Goal: Find specific page/section: Find specific page/section

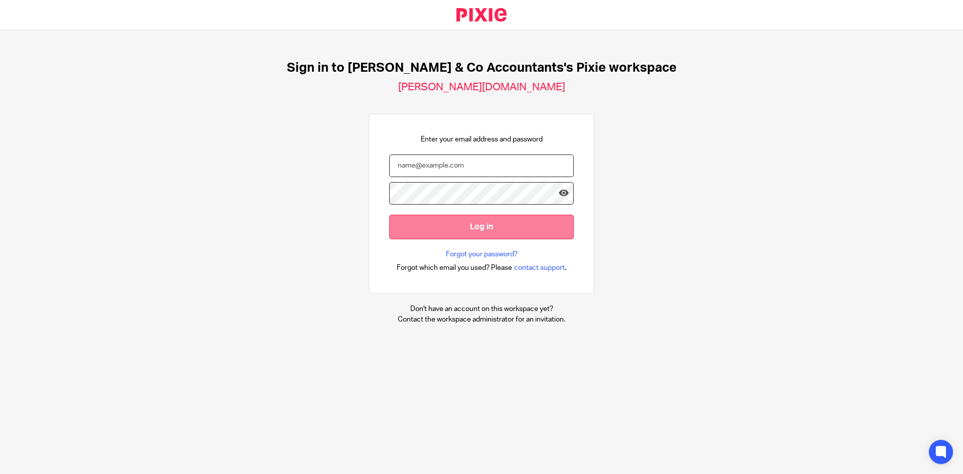
type input "usama.n@samandcoaccountants.co.uk"
click at [478, 227] on input "Log in" at bounding box center [481, 227] width 185 height 25
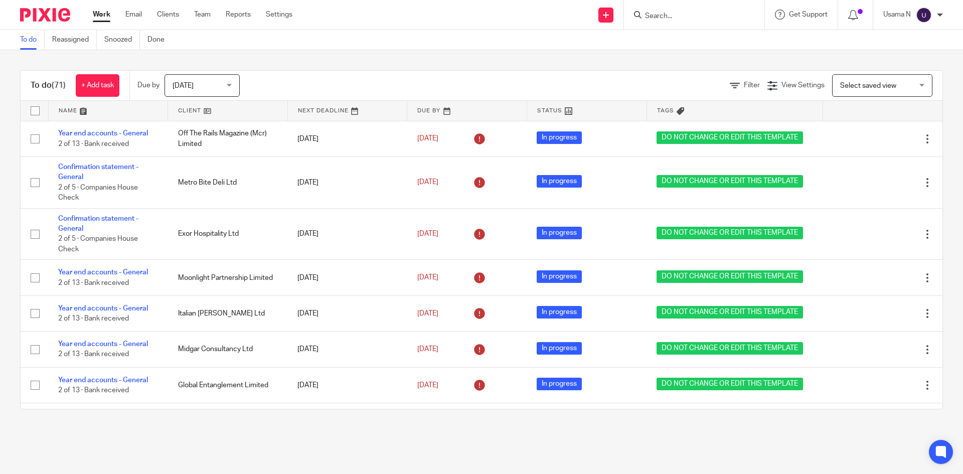
click at [695, 14] on input "Search" at bounding box center [689, 16] width 90 height 9
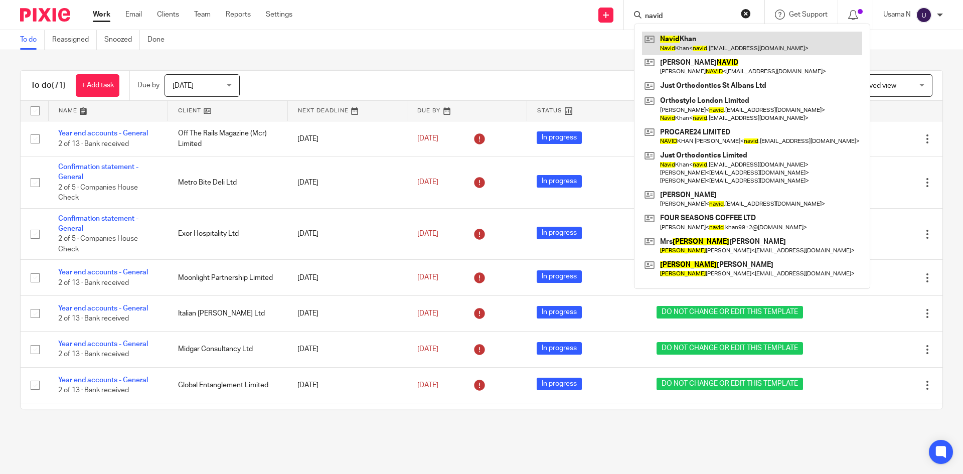
type input "navid"
click at [704, 47] on link at bounding box center [752, 43] width 220 height 23
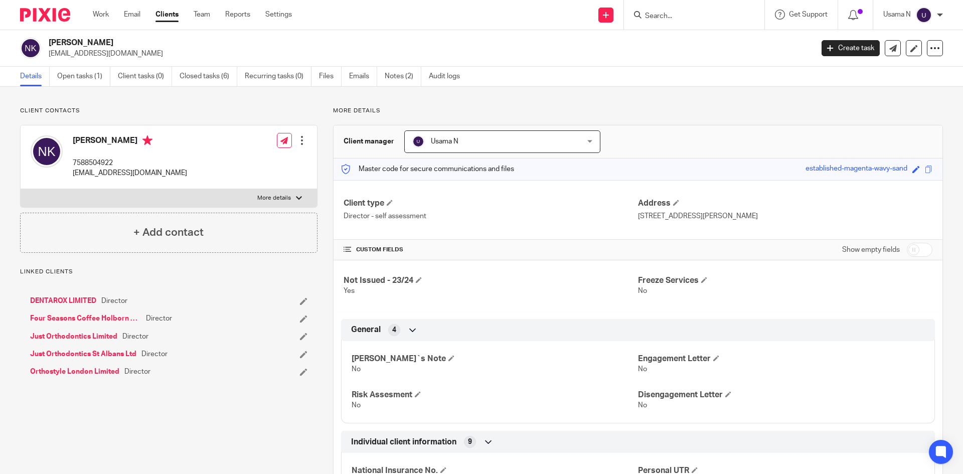
click at [385, 77] on ul "Details Open tasks (1) Client tasks (0) Closed tasks (6) Recurring tasks (0) Fi…" at bounding box center [247, 77] width 455 height 20
click at [389, 76] on link "Notes (2)" at bounding box center [403, 77] width 37 height 20
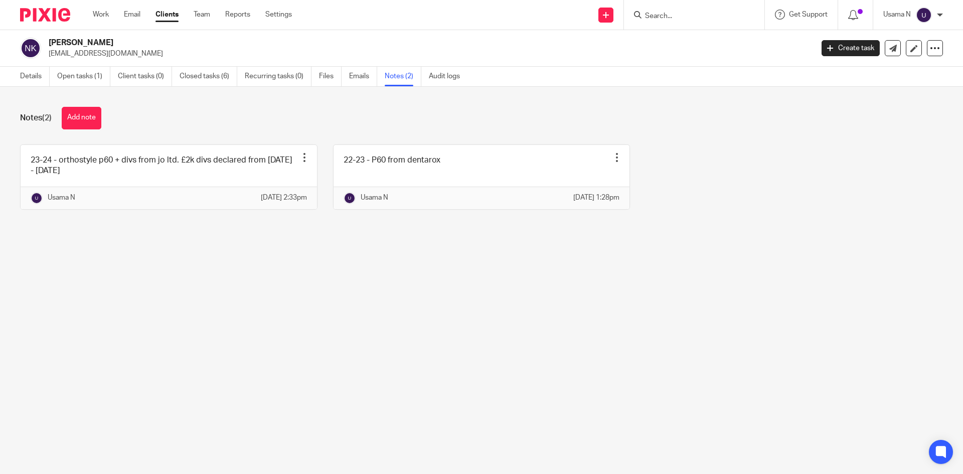
click at [663, 15] on input "Search" at bounding box center [689, 16] width 90 height 9
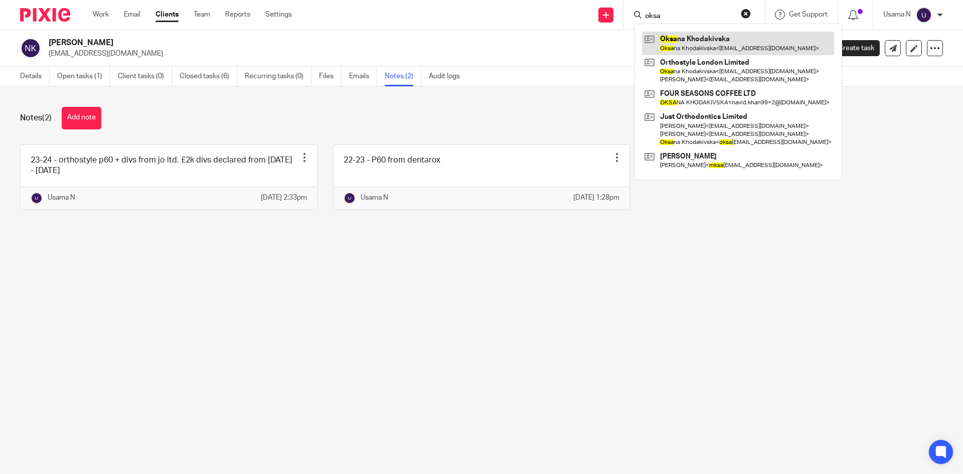
type input "oksa"
click at [676, 36] on link at bounding box center [738, 43] width 192 height 23
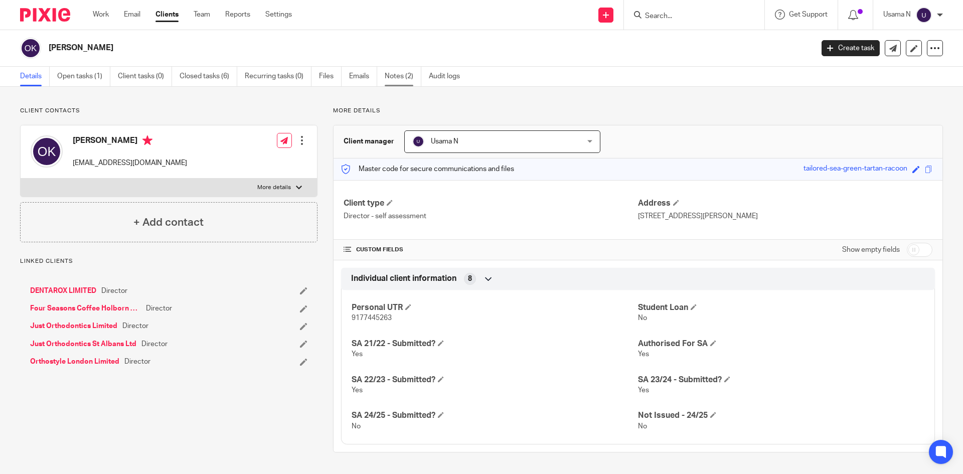
click at [411, 75] on link "Notes (2)" at bounding box center [403, 77] width 37 height 20
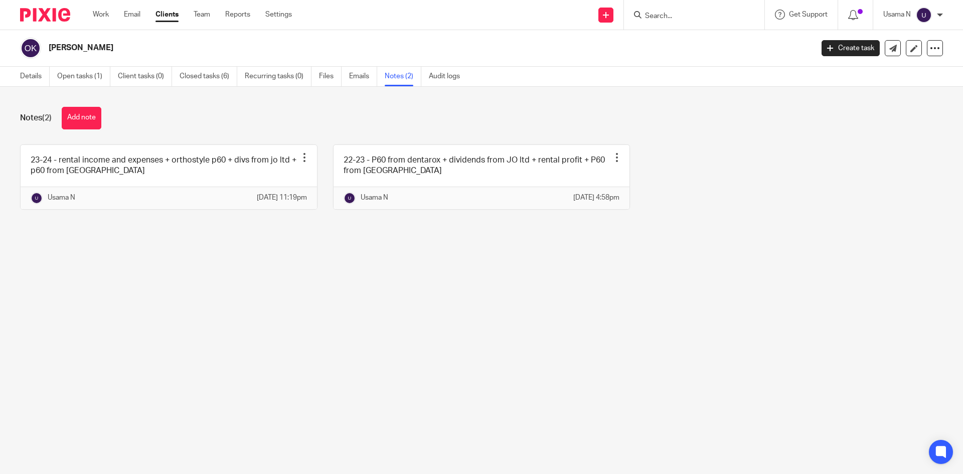
click at [668, 21] on div at bounding box center [694, 15] width 140 height 30
click at [668, 22] on div at bounding box center [694, 15] width 140 height 30
click at [672, 17] on input "Search" at bounding box center [689, 16] width 90 height 9
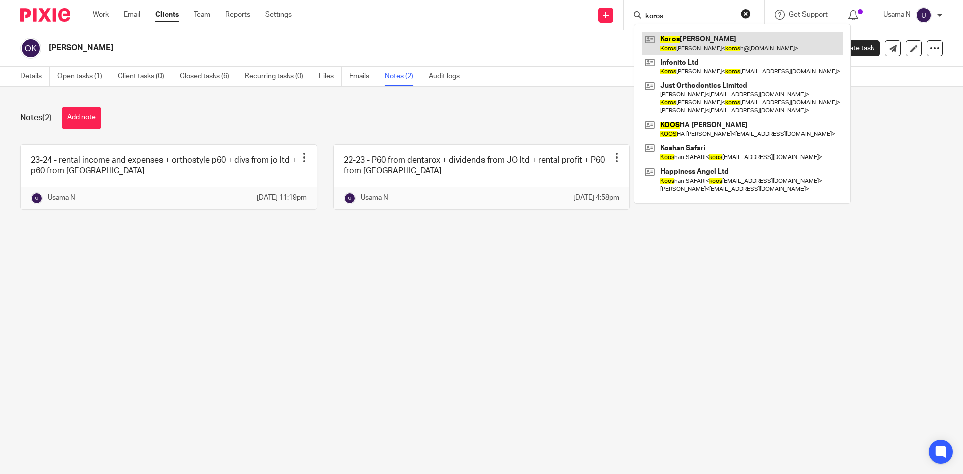
type input "koros"
click at [677, 35] on link at bounding box center [742, 43] width 201 height 23
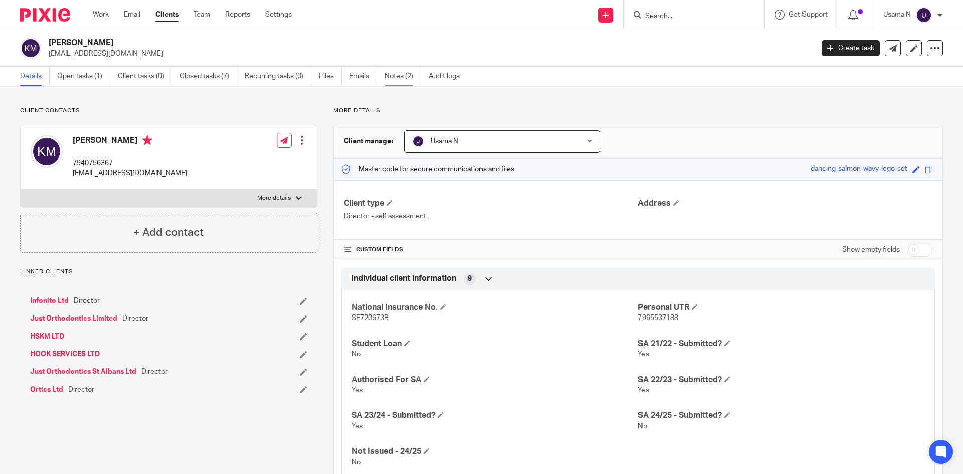
click at [412, 80] on link "Notes (2)" at bounding box center [403, 77] width 37 height 20
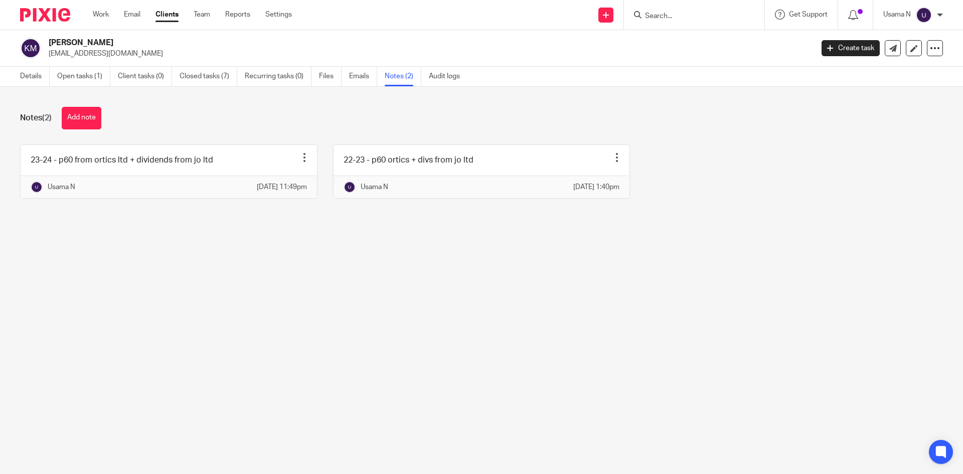
click at [664, 17] on input "Search" at bounding box center [689, 16] width 90 height 9
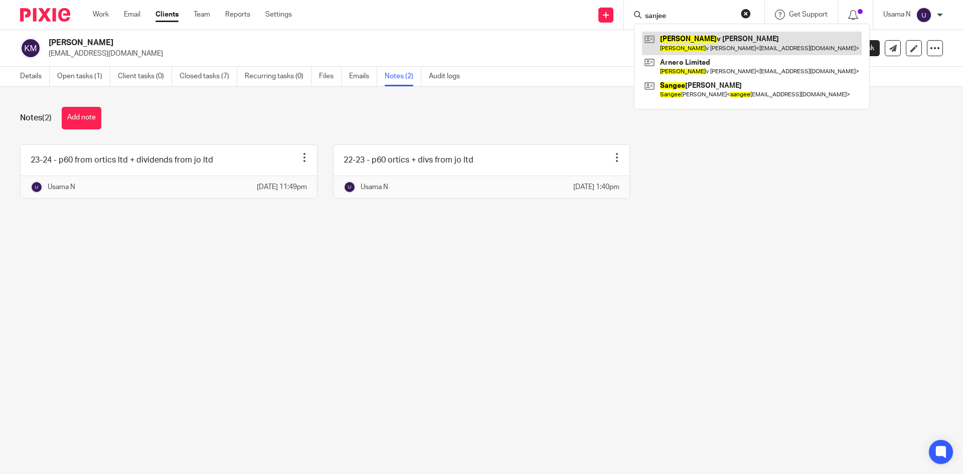
type input "sanjee"
click at [720, 44] on link at bounding box center [752, 43] width 220 height 23
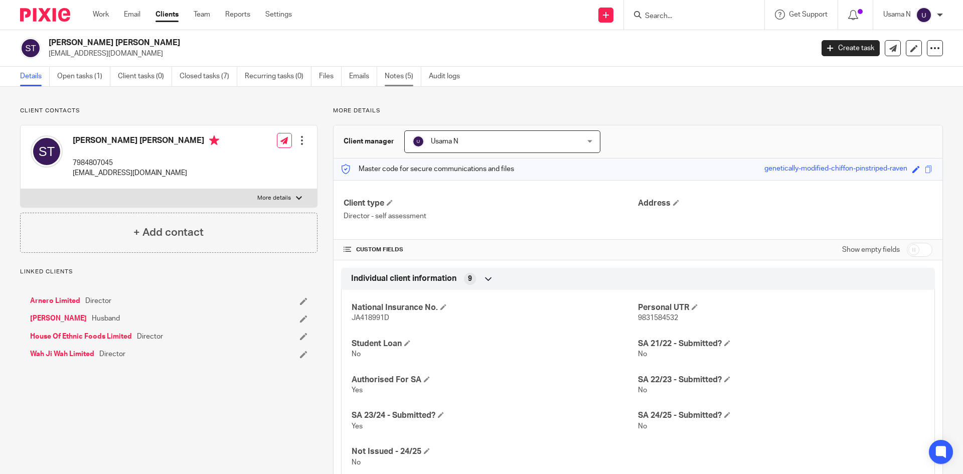
click at [410, 76] on link "Notes (5)" at bounding box center [403, 77] width 37 height 20
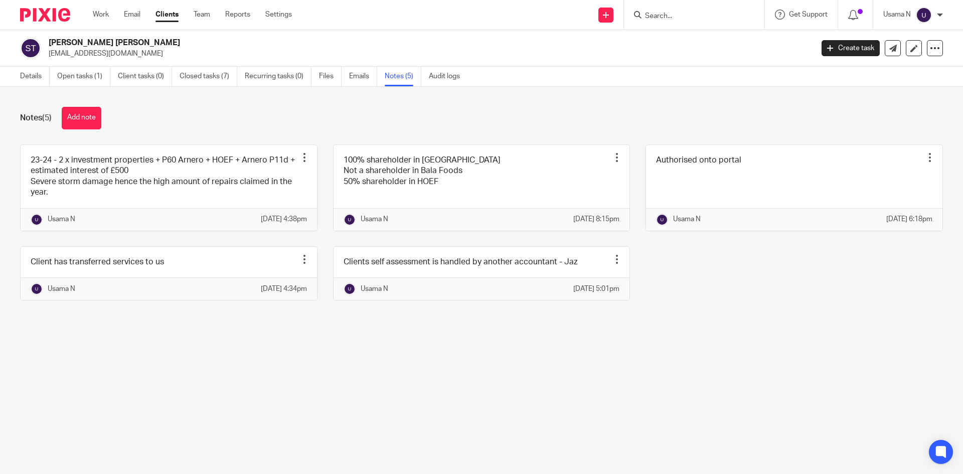
click at [654, 9] on form at bounding box center [697, 15] width 107 height 13
click at [660, 13] on input "Search" at bounding box center [689, 16] width 90 height 9
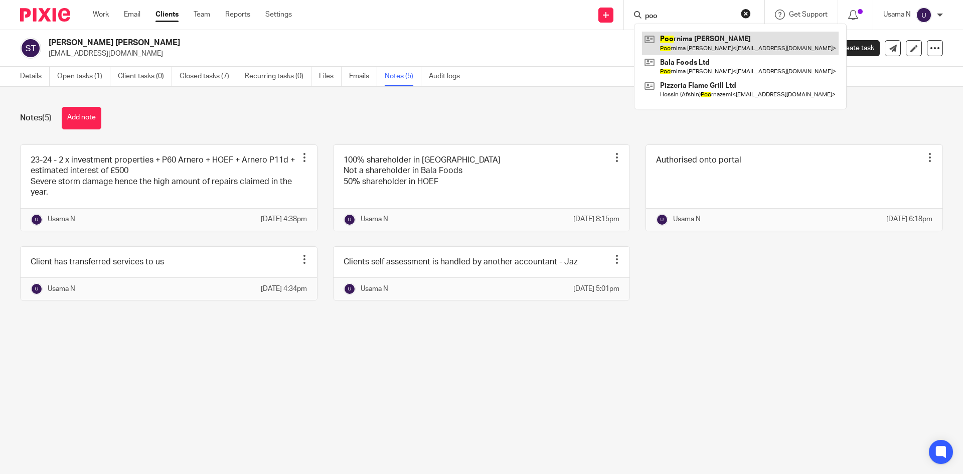
type input "poo"
click at [668, 43] on link at bounding box center [740, 43] width 197 height 23
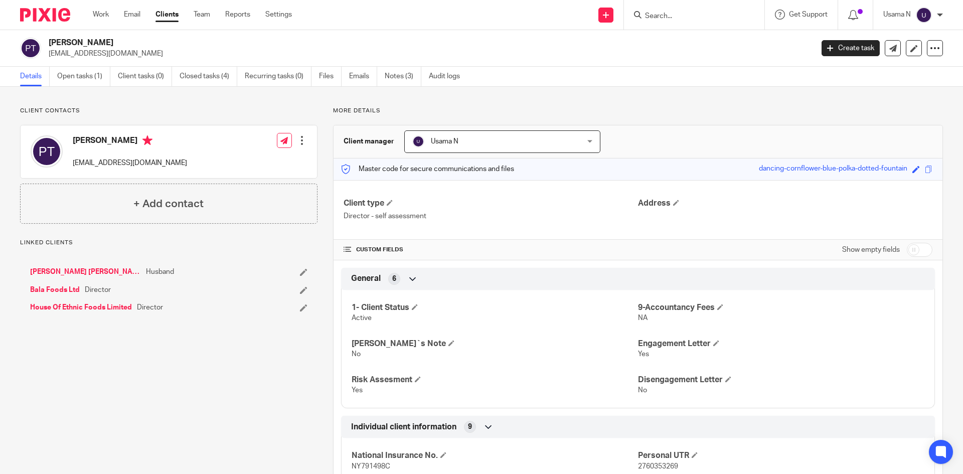
click at [403, 78] on link "Notes (3)" at bounding box center [403, 77] width 37 height 20
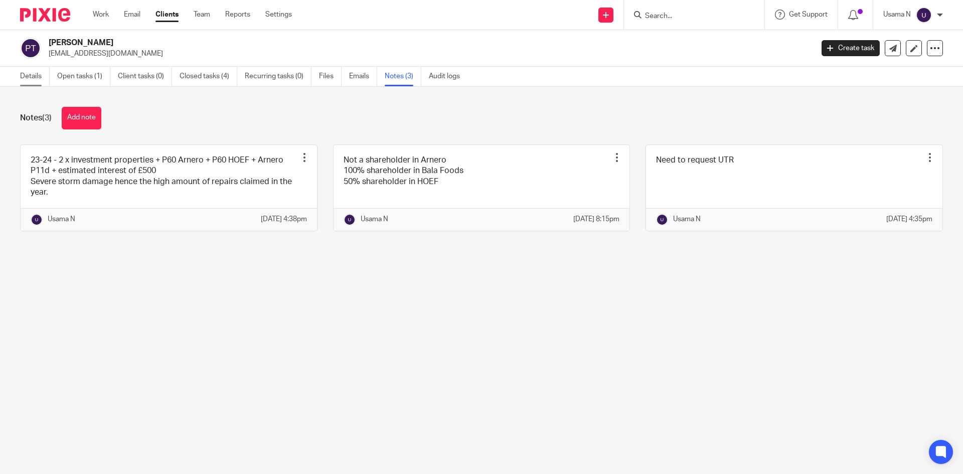
click at [44, 72] on link "Details" at bounding box center [35, 77] width 30 height 20
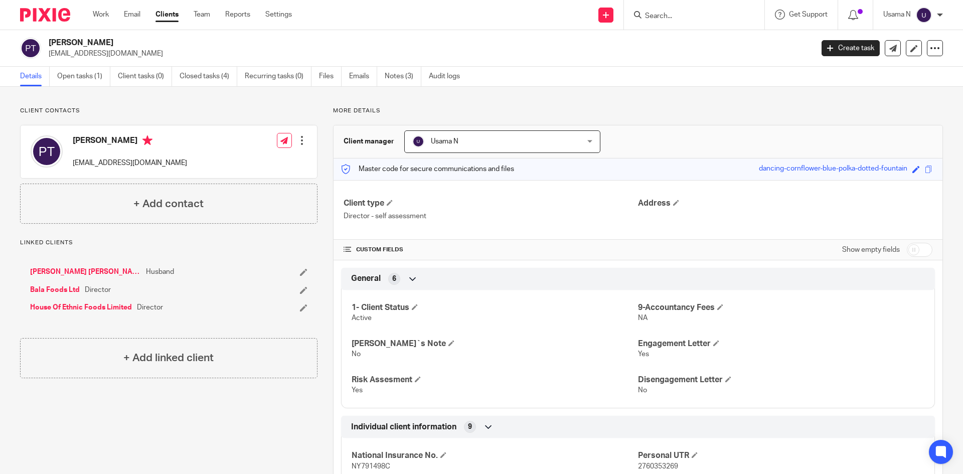
click at [656, 14] on input "Search" at bounding box center [689, 16] width 90 height 9
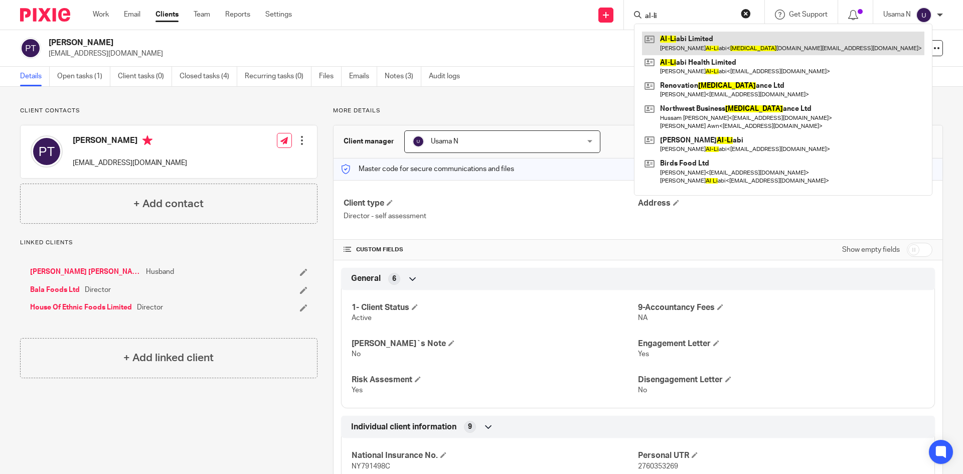
type input "al-li"
click at [681, 37] on link at bounding box center [783, 43] width 282 height 23
